Goal: Book appointment/travel/reservation

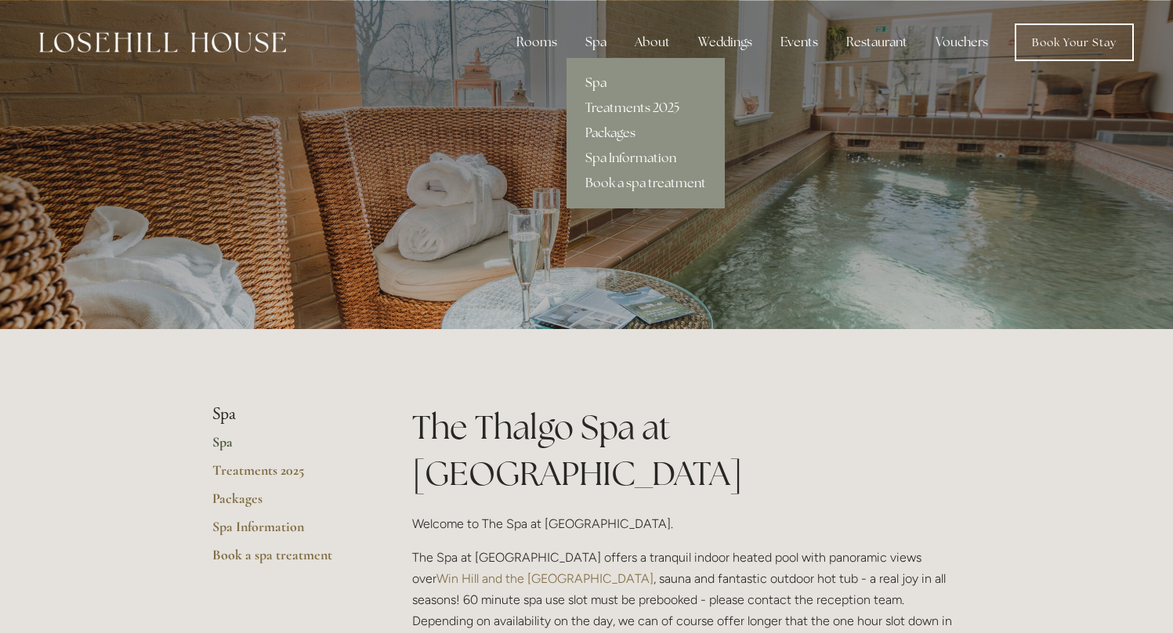
click at [602, 83] on link "Spa" at bounding box center [646, 83] width 158 height 25
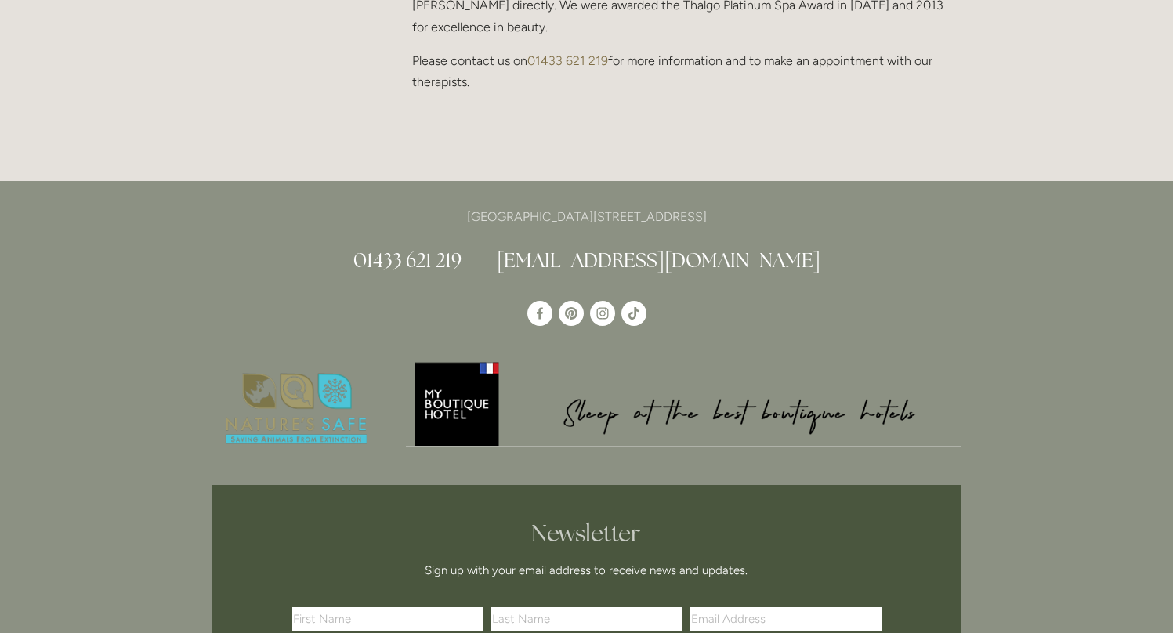
scroll to position [1724, 0]
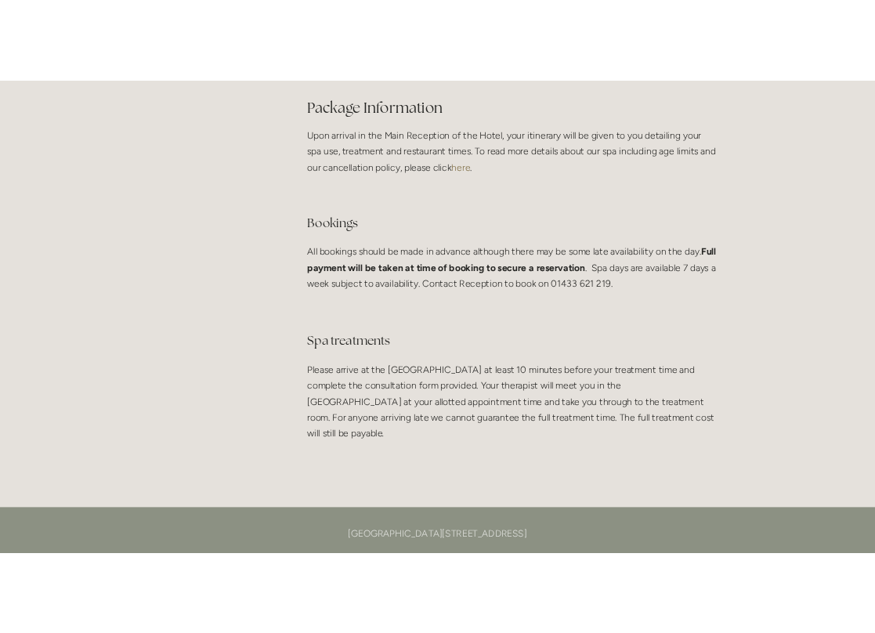
scroll to position [2884, 0]
